Goal: Task Accomplishment & Management: Manage account settings

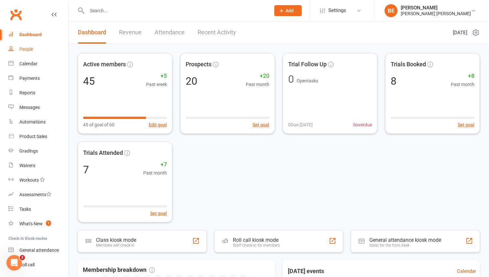
click at [33, 48] on div "People" at bounding box center [26, 49] width 14 height 5
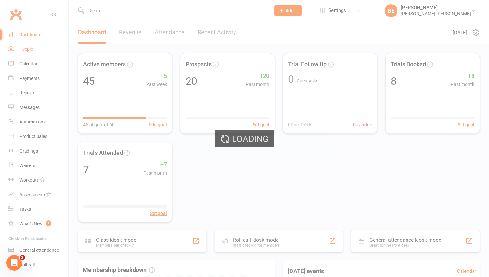
select select "50"
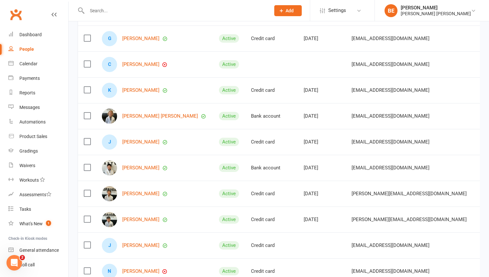
scroll to position [140, 0]
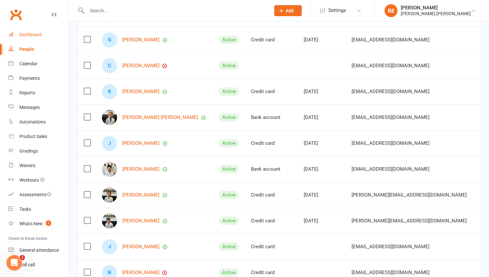
click at [23, 35] on div "Dashboard" at bounding box center [30, 34] width 22 height 5
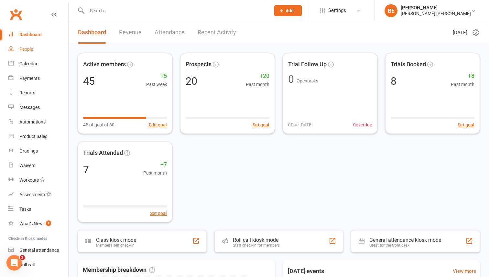
click at [22, 50] on div "People" at bounding box center [26, 49] width 14 height 5
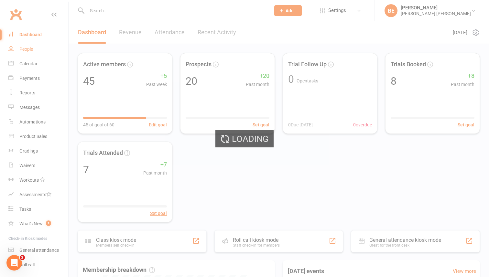
select select "50"
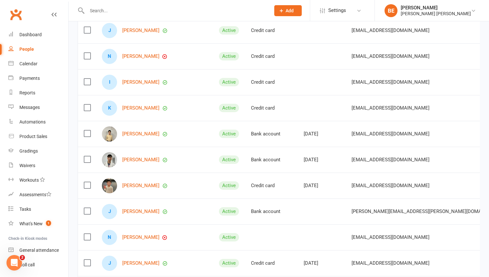
scroll to position [357, 0]
click at [128, 57] on link "[PERSON_NAME]" at bounding box center [140, 55] width 37 height 5
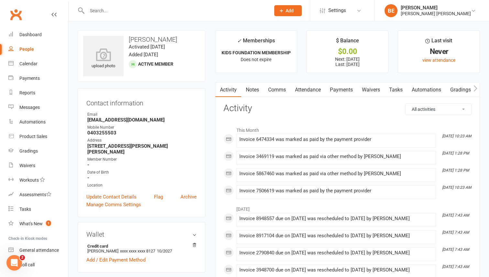
click at [338, 91] on link "Payments" at bounding box center [341, 89] width 32 height 15
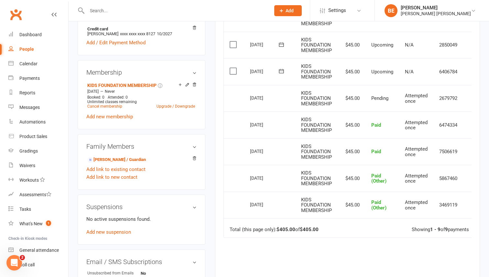
scroll to position [217, 0]
click at [27, 35] on div "Dashboard" at bounding box center [30, 34] width 22 height 5
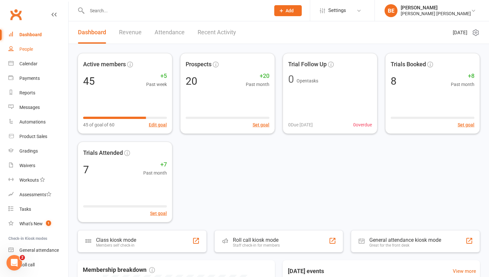
click at [26, 49] on div "People" at bounding box center [26, 49] width 14 height 5
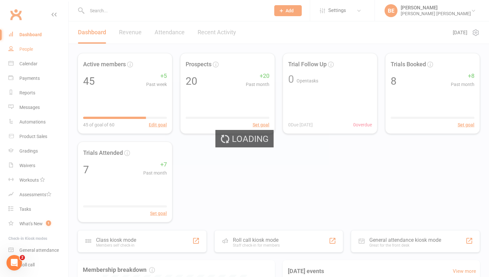
select select "50"
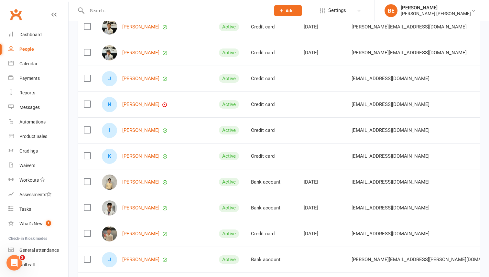
scroll to position [308, 0]
click at [131, 131] on link "[PERSON_NAME]" at bounding box center [140, 130] width 37 height 5
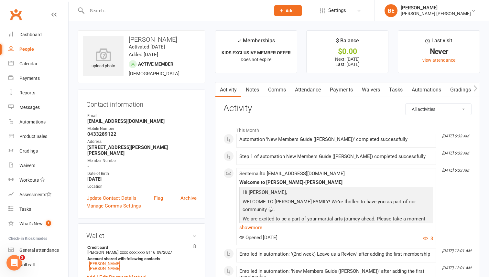
click at [348, 89] on link "Payments" at bounding box center [341, 89] width 32 height 15
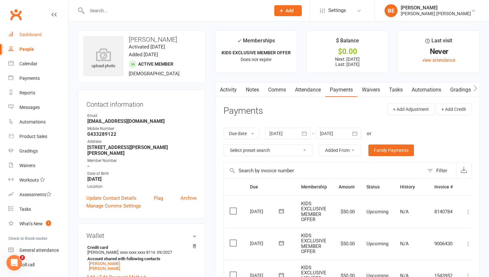
click at [27, 34] on div "Dashboard" at bounding box center [30, 34] width 22 height 5
